Goal: Navigation & Orientation: Find specific page/section

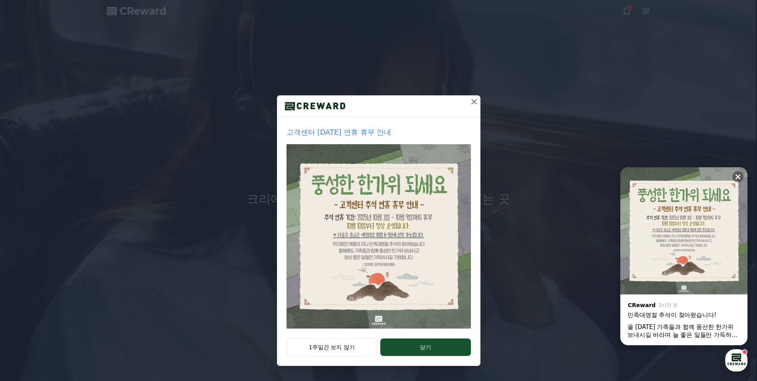
click at [333, 134] on p "고객센터 [DATE] 연휴 휴무 안내" at bounding box center [379, 132] width 184 height 11
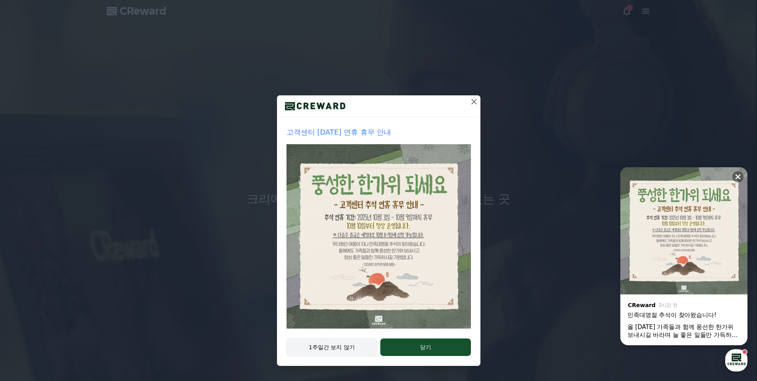
click at [338, 349] on button "1주일간 보지 않기" at bounding box center [332, 347] width 91 height 18
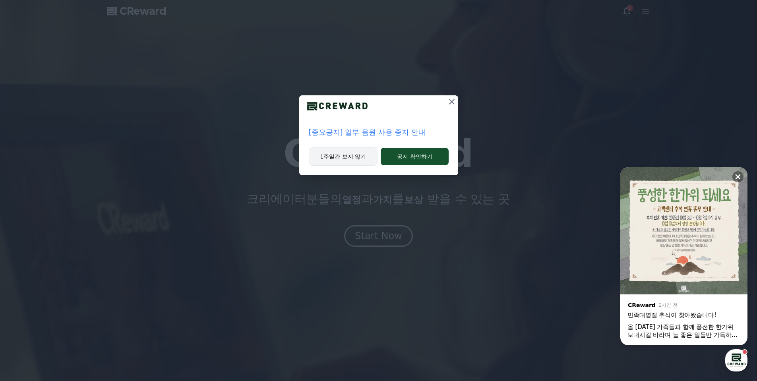
click at [347, 160] on button "1주일간 보지 않기" at bounding box center [343, 156] width 69 height 18
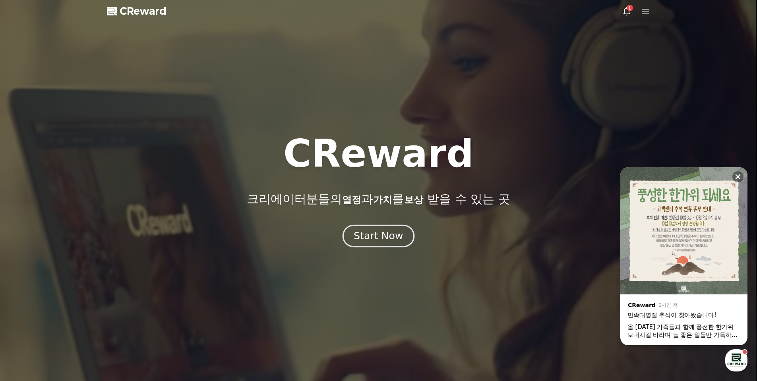
click at [372, 232] on div "Start Now" at bounding box center [378, 236] width 49 height 14
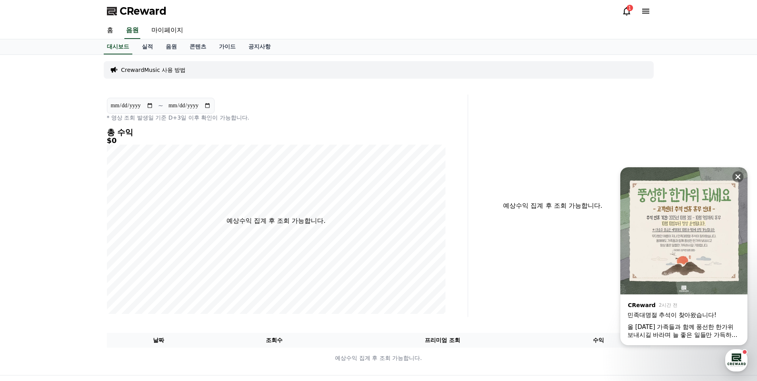
click at [623, 7] on icon at bounding box center [627, 11] width 10 height 10
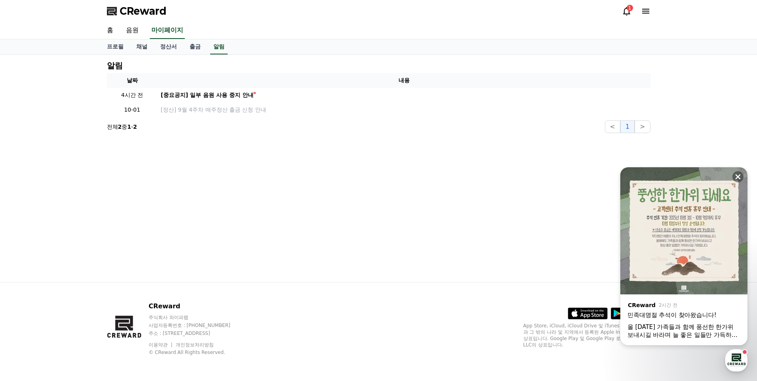
click at [631, 14] on icon at bounding box center [627, 11] width 10 height 10
click at [132, 29] on link "음원" at bounding box center [132, 30] width 25 height 17
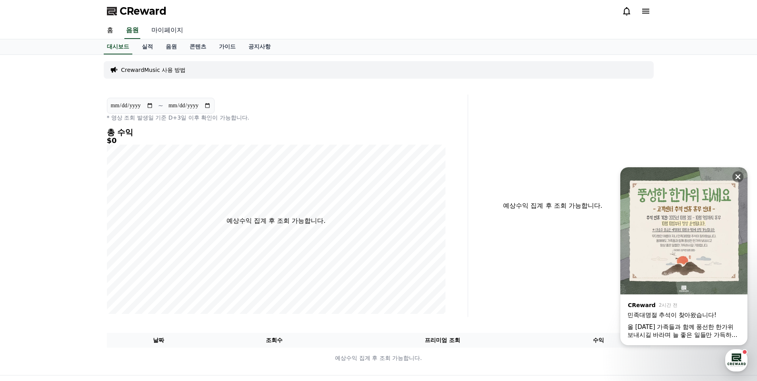
click at [171, 31] on link "마이페이지" at bounding box center [167, 30] width 45 height 17
select select "**********"
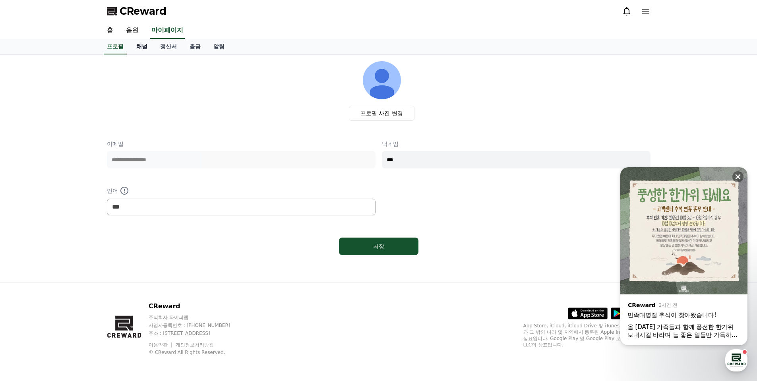
click at [148, 47] on link "채널" at bounding box center [142, 46] width 24 height 15
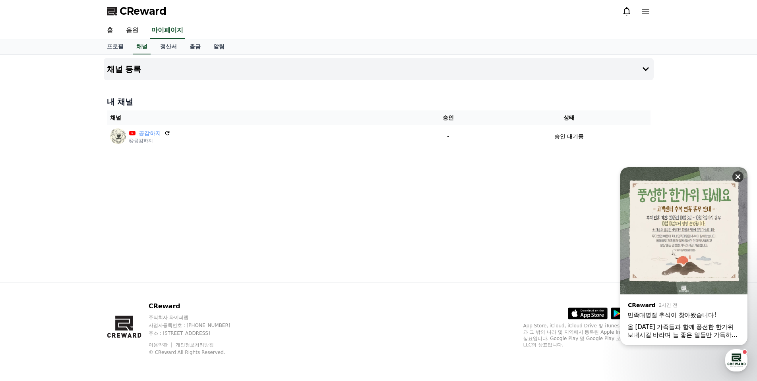
click at [738, 175] on icon at bounding box center [738, 177] width 8 height 8
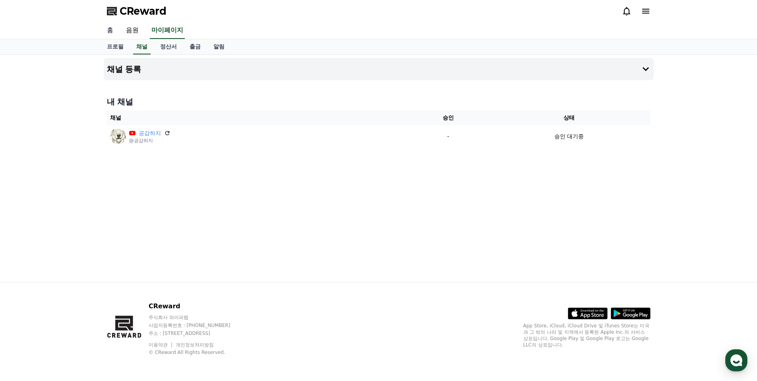
click at [114, 33] on link "홈" at bounding box center [110, 30] width 19 height 17
